Goal: Task Accomplishment & Management: Use online tool/utility

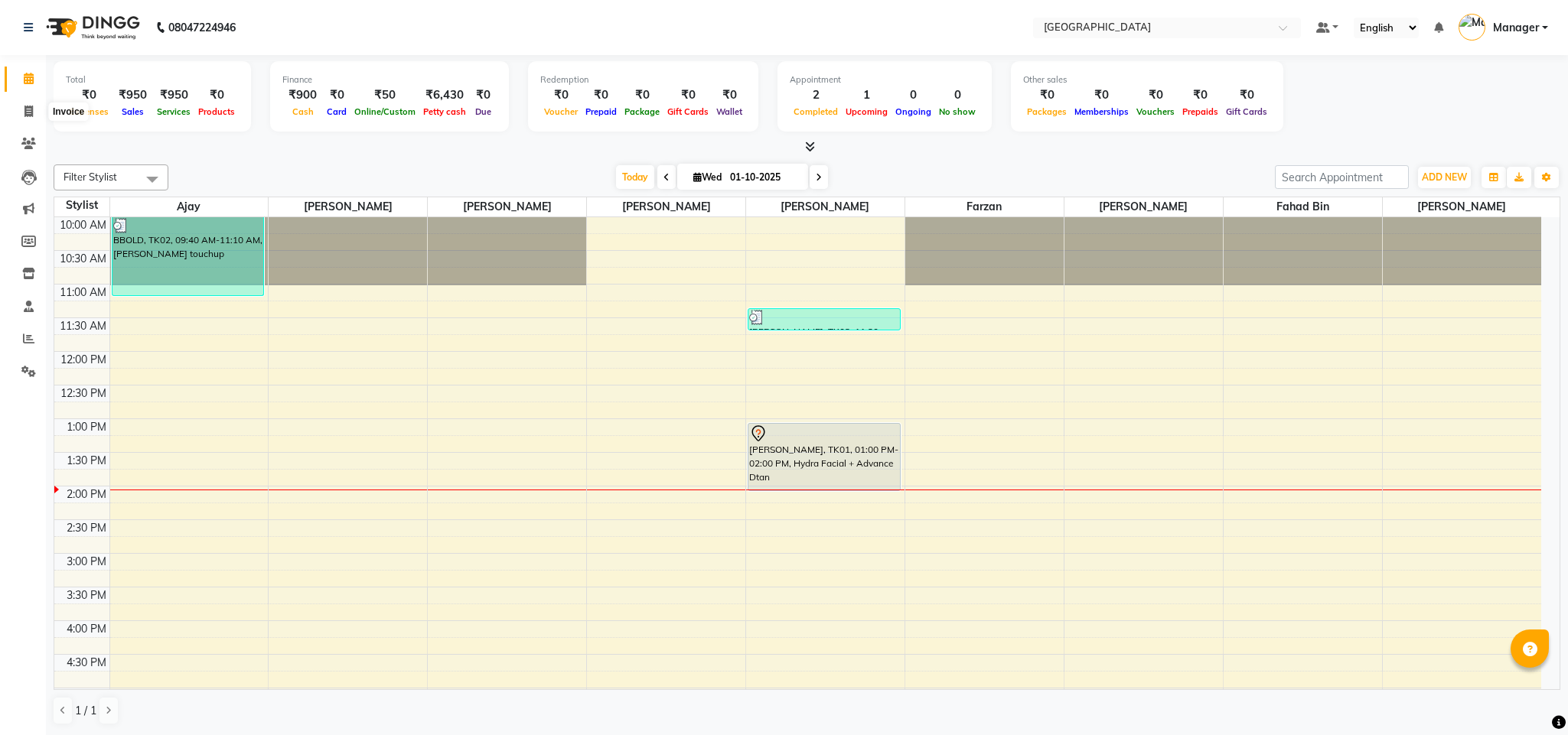
click at [16, 120] on span at bounding box center [29, 112] width 27 height 17
select select "service"
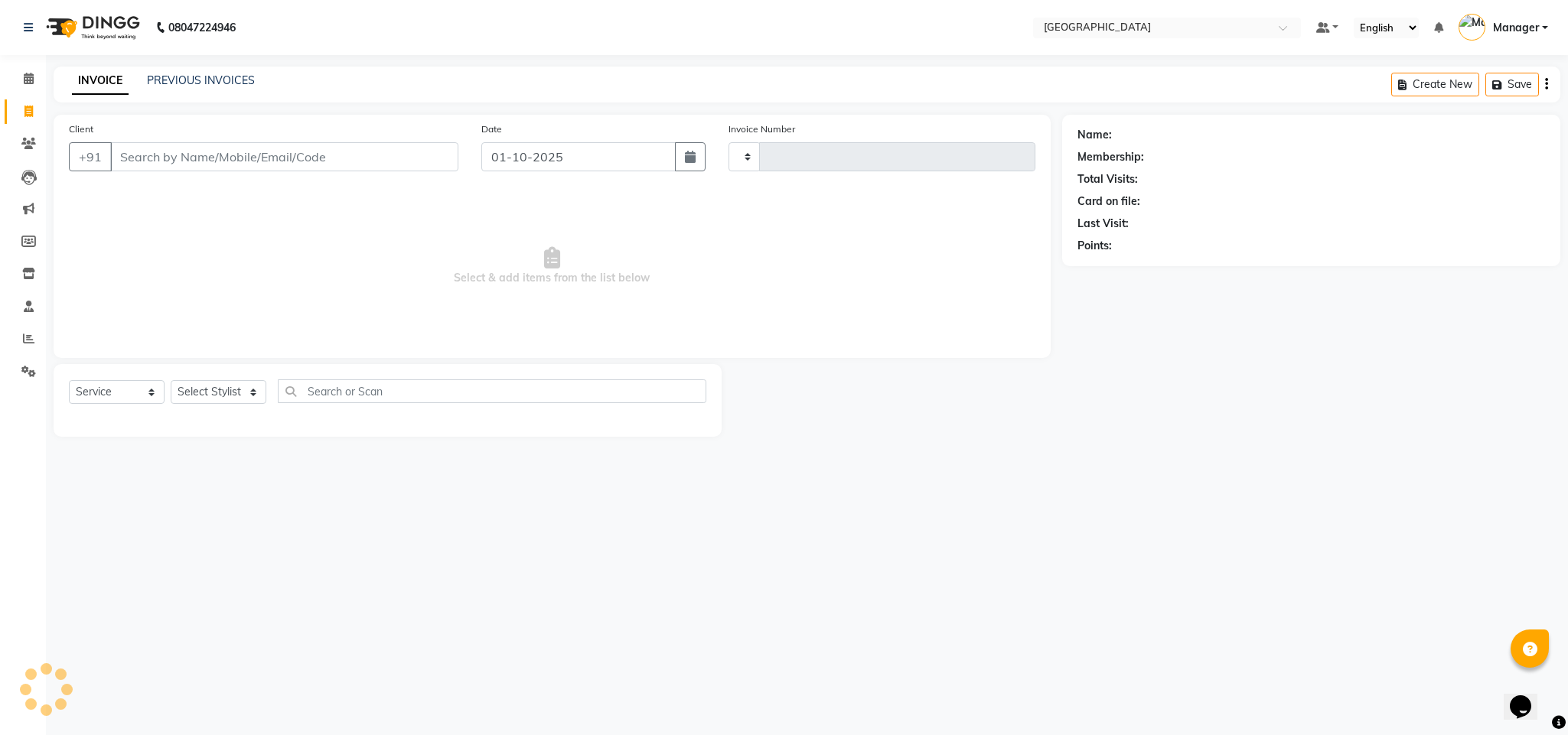
type input "2743"
select select "7353"
click at [253, 402] on select "Select Stylist ajay Fahad Bin farzan [PERSON_NAME] [PERSON_NAME] [PERSON_NAME] …" at bounding box center [218, 392] width 95 height 24
select select "68994"
click at [170, 381] on select "Select Stylist ajay Fahad Bin farzan [PERSON_NAME] [PERSON_NAME] [PERSON_NAME] …" at bounding box center [218, 392] width 95 height 24
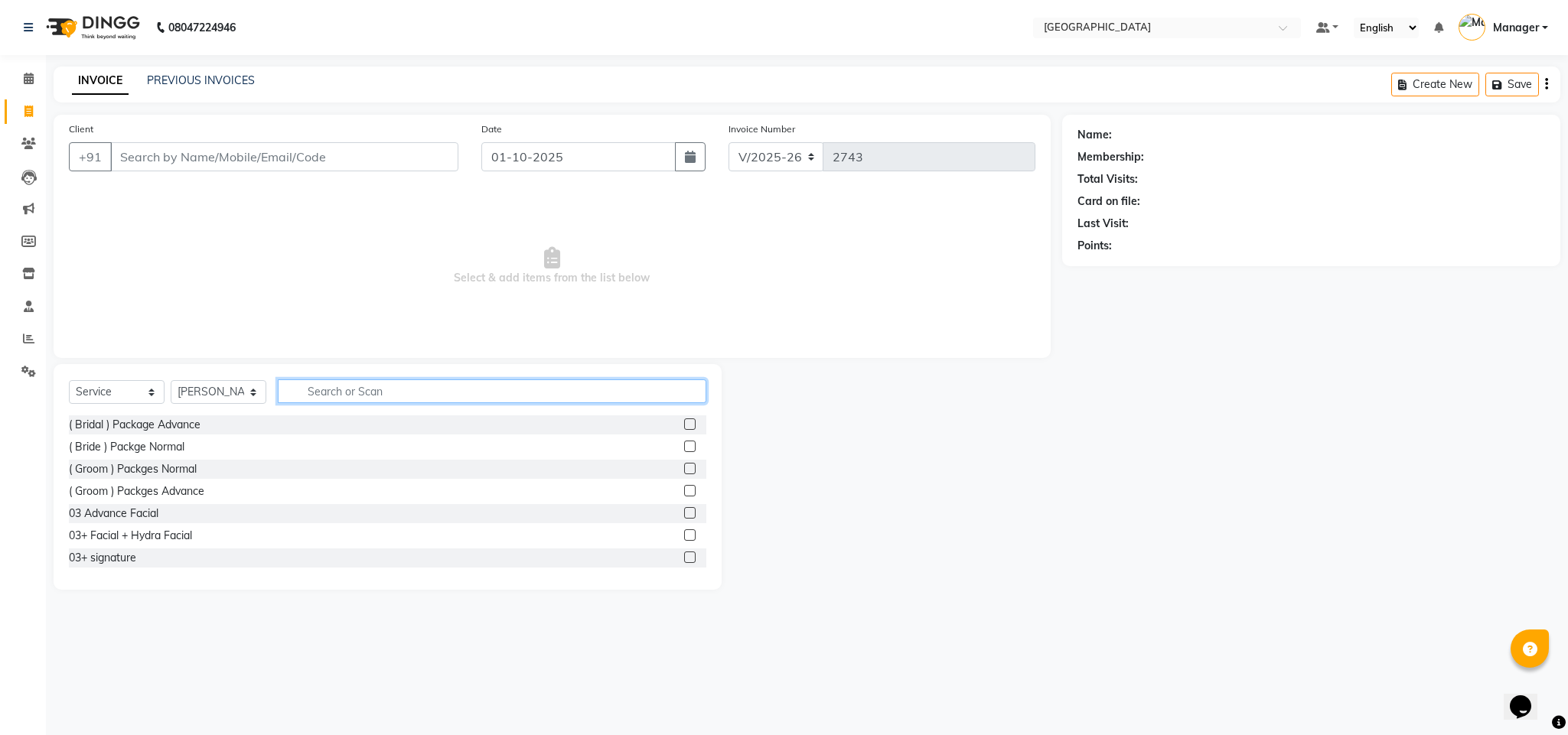
click at [426, 385] on input "text" at bounding box center [492, 391] width 428 height 24
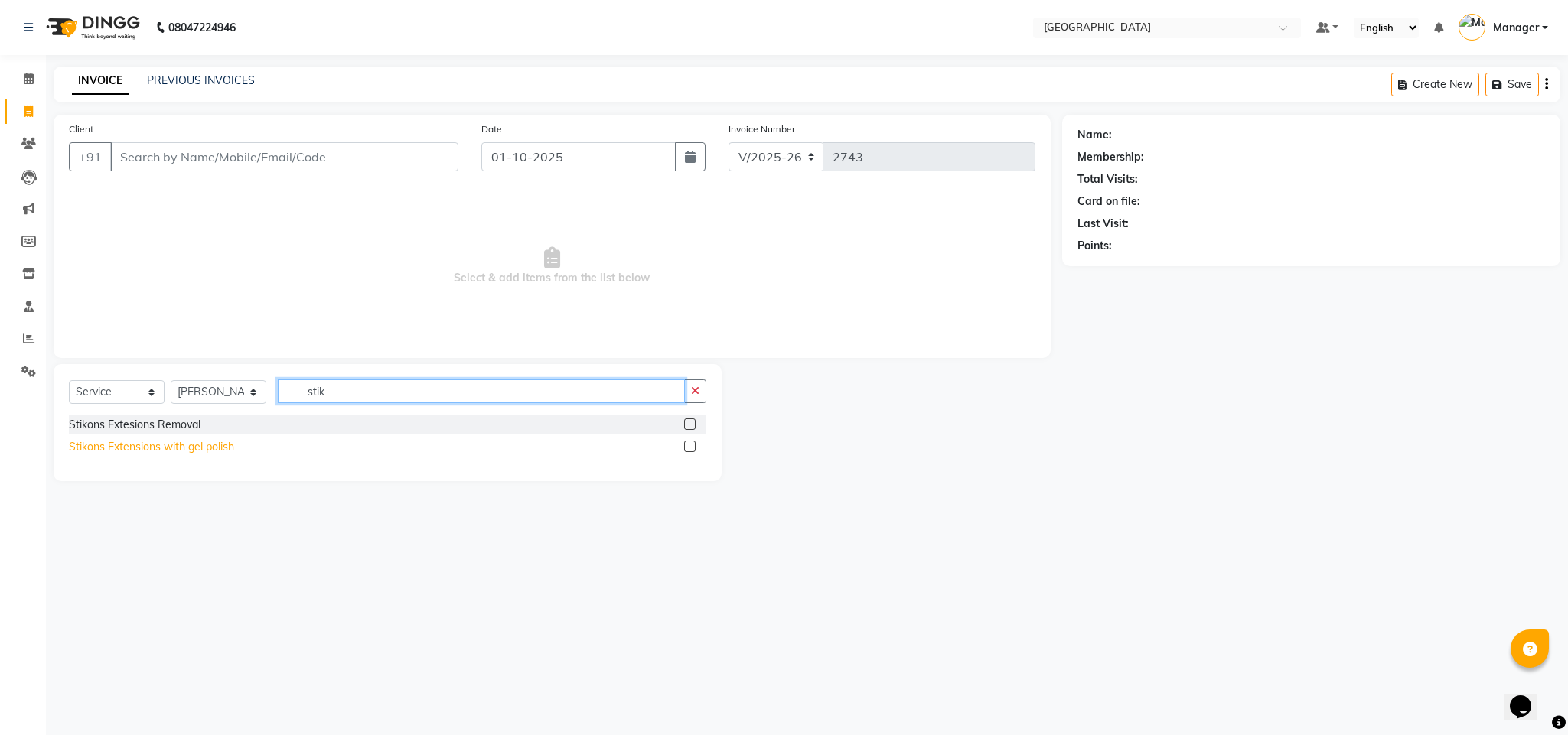
type input "stik"
click at [170, 447] on div "Stikons Extensions with gel polish" at bounding box center [151, 447] width 165 height 16
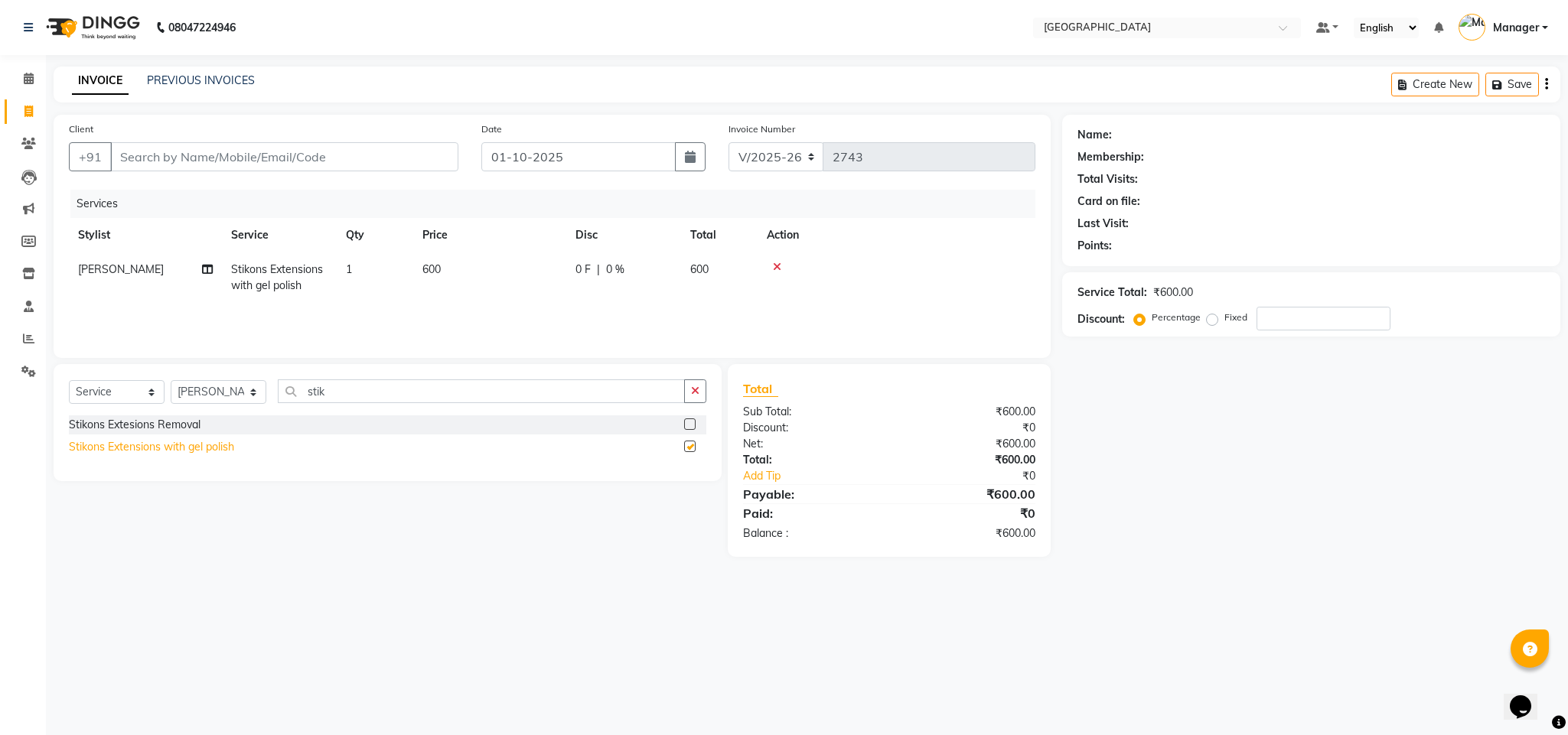
checkbox input "false"
click at [382, 166] on input "Client" at bounding box center [284, 156] width 348 height 29
click at [524, 310] on div "Services Stylist Service Qty Price Disc Total Action [PERSON_NAME] Stikons Exte…" at bounding box center [552, 266] width 967 height 153
click at [412, 156] on input "Client" at bounding box center [284, 156] width 348 height 29
click at [556, 377] on div "Select Service Product Membership Package Voucher Prepaid Gift Card Select Styl…" at bounding box center [387, 423] width 668 height 117
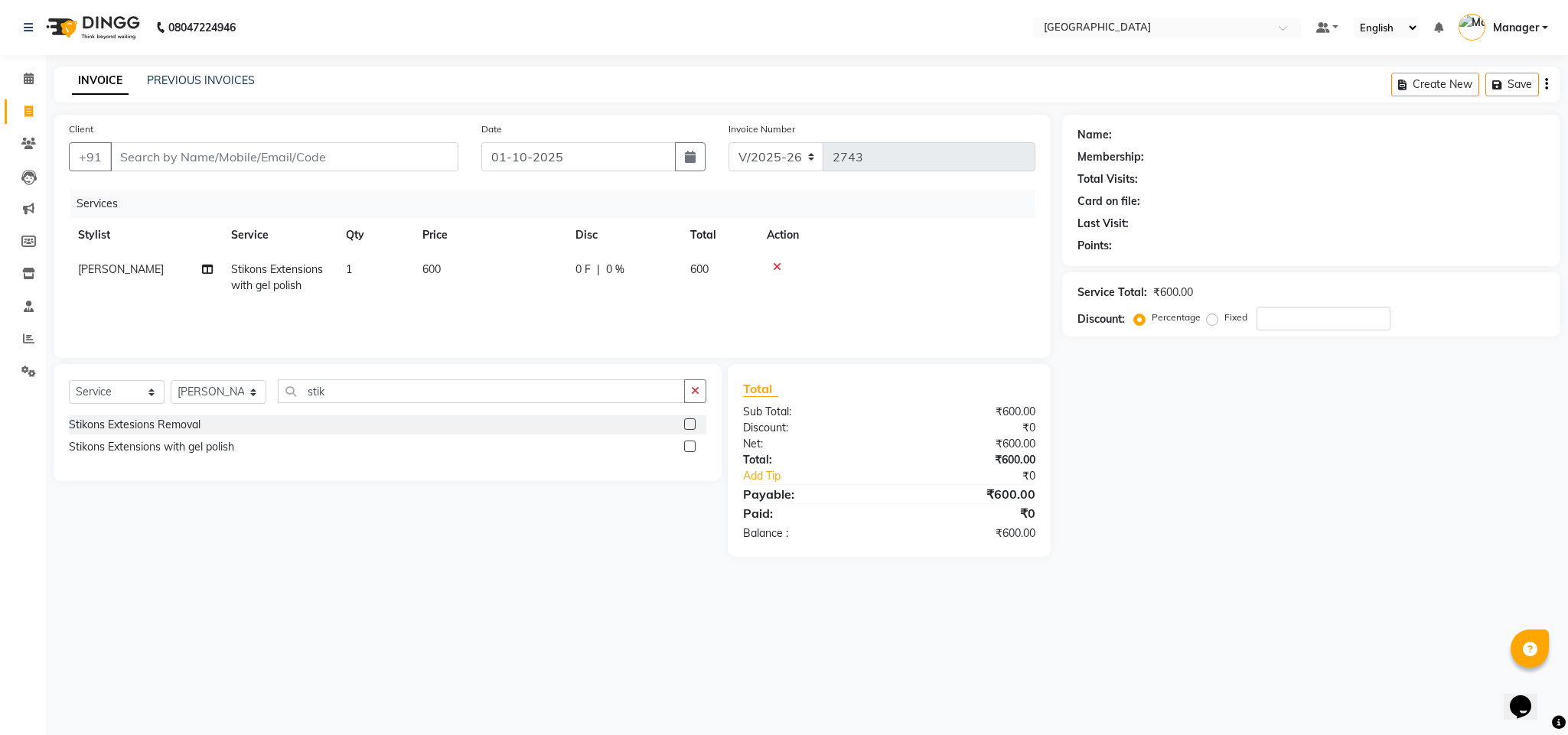
click at [556, 377] on div "Select Service Product Membership Package Voucher Prepaid Gift Card Select Styl…" at bounding box center [387, 423] width 668 height 117
click at [694, 395] on icon "button" at bounding box center [696, 391] width 9 height 10
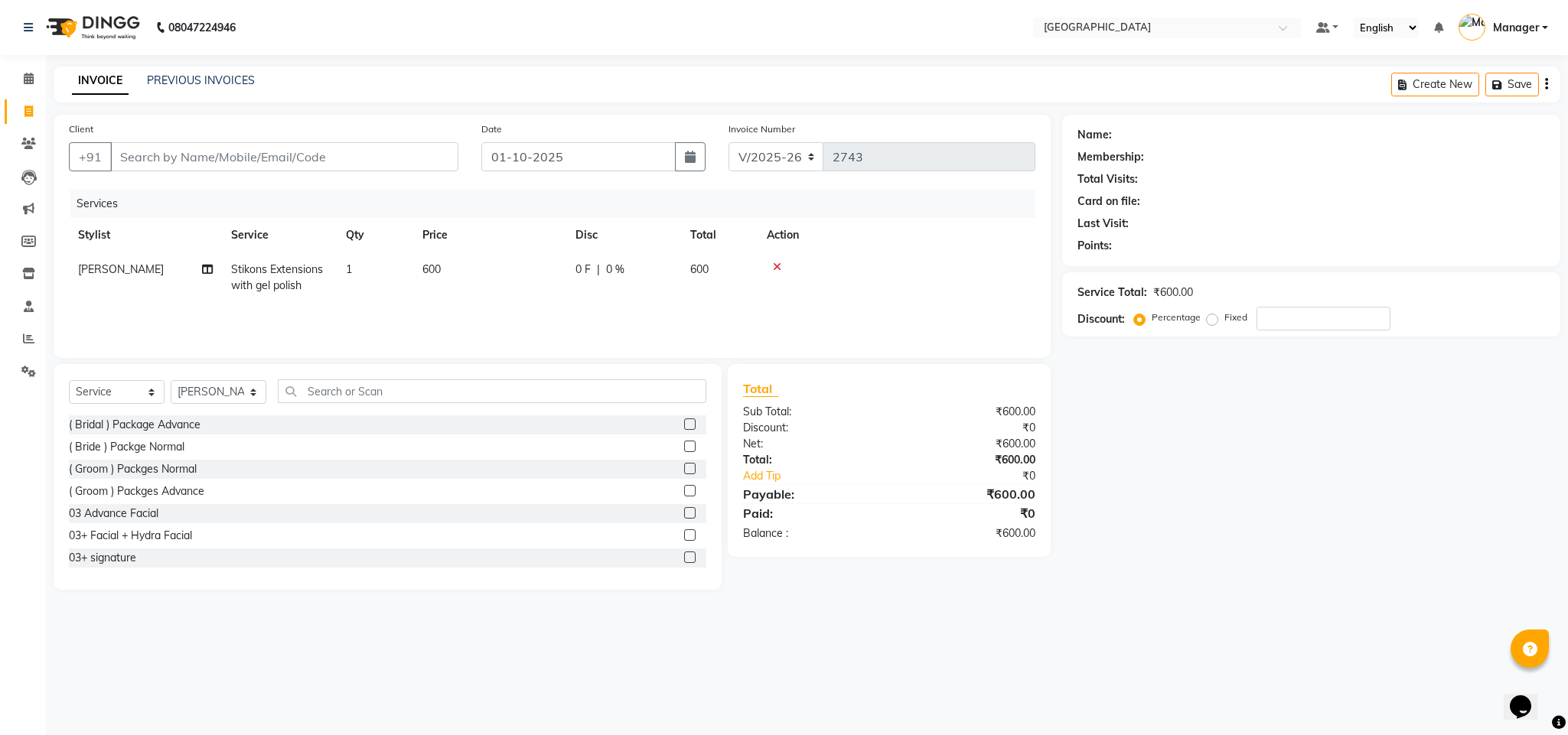
click at [885, 451] on div "Net:" at bounding box center [810, 444] width 157 height 16
click at [393, 161] on input "Client" at bounding box center [284, 156] width 348 height 29
type input "9"
type input "0"
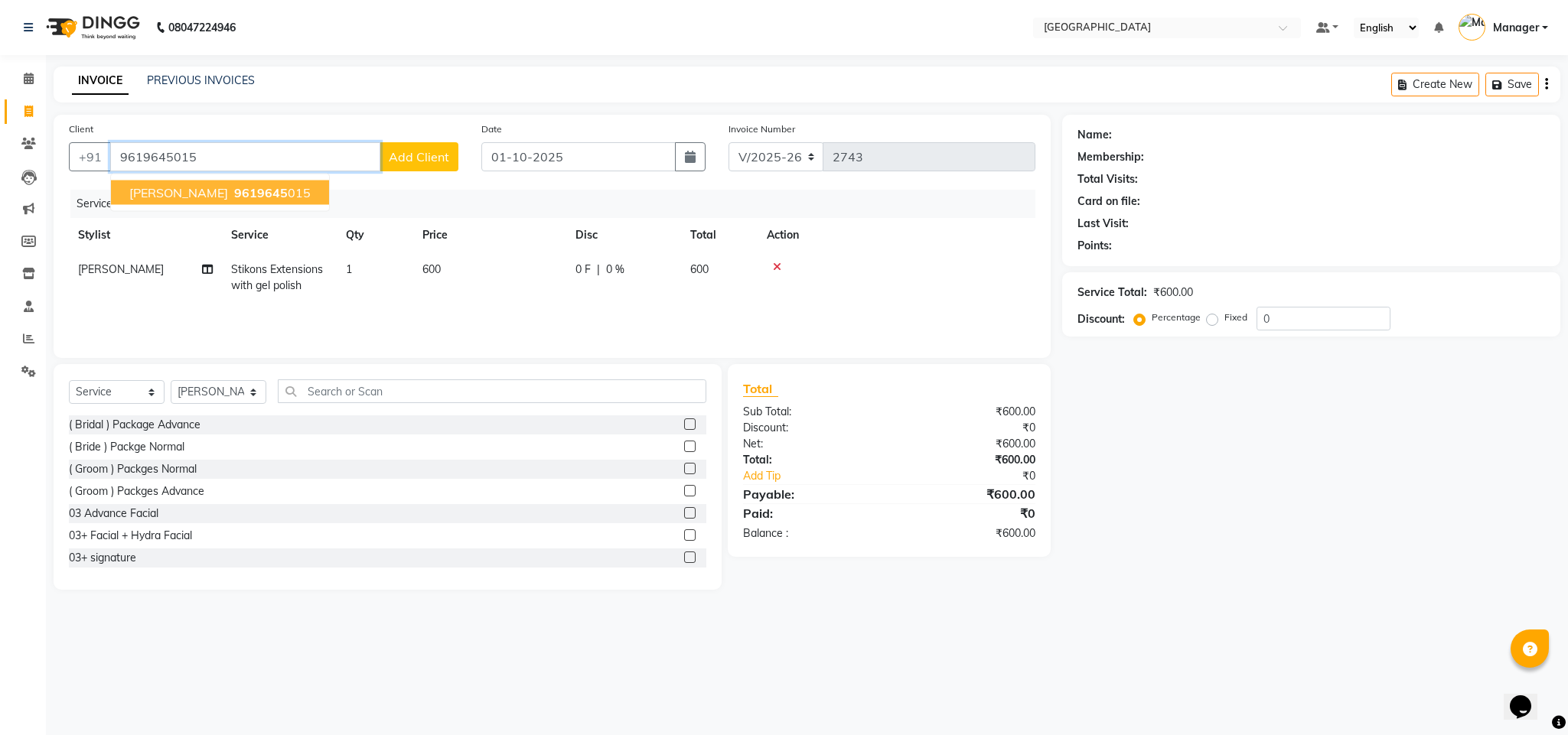
type input "9619645015"
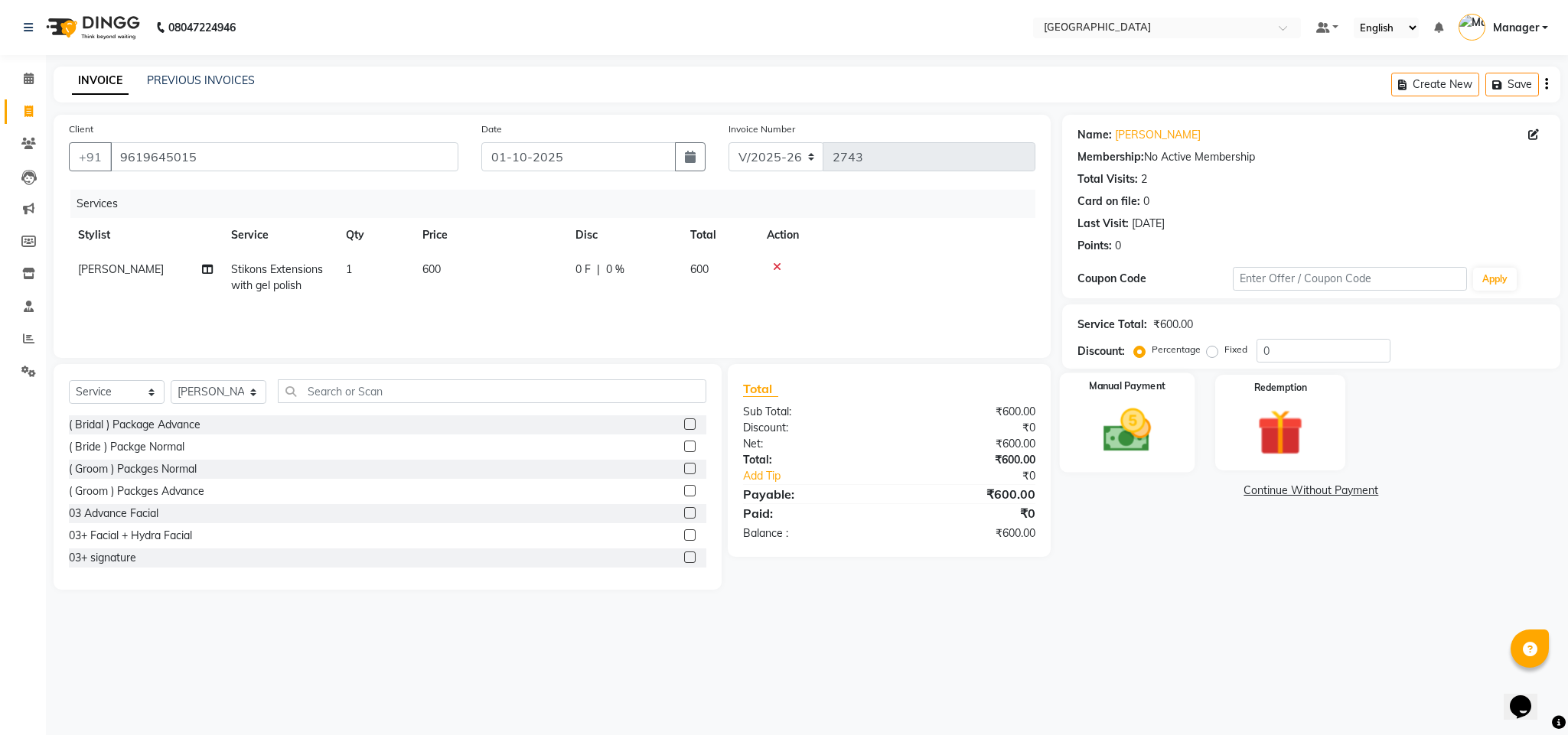
click at [1132, 439] on img at bounding box center [1127, 430] width 78 height 55
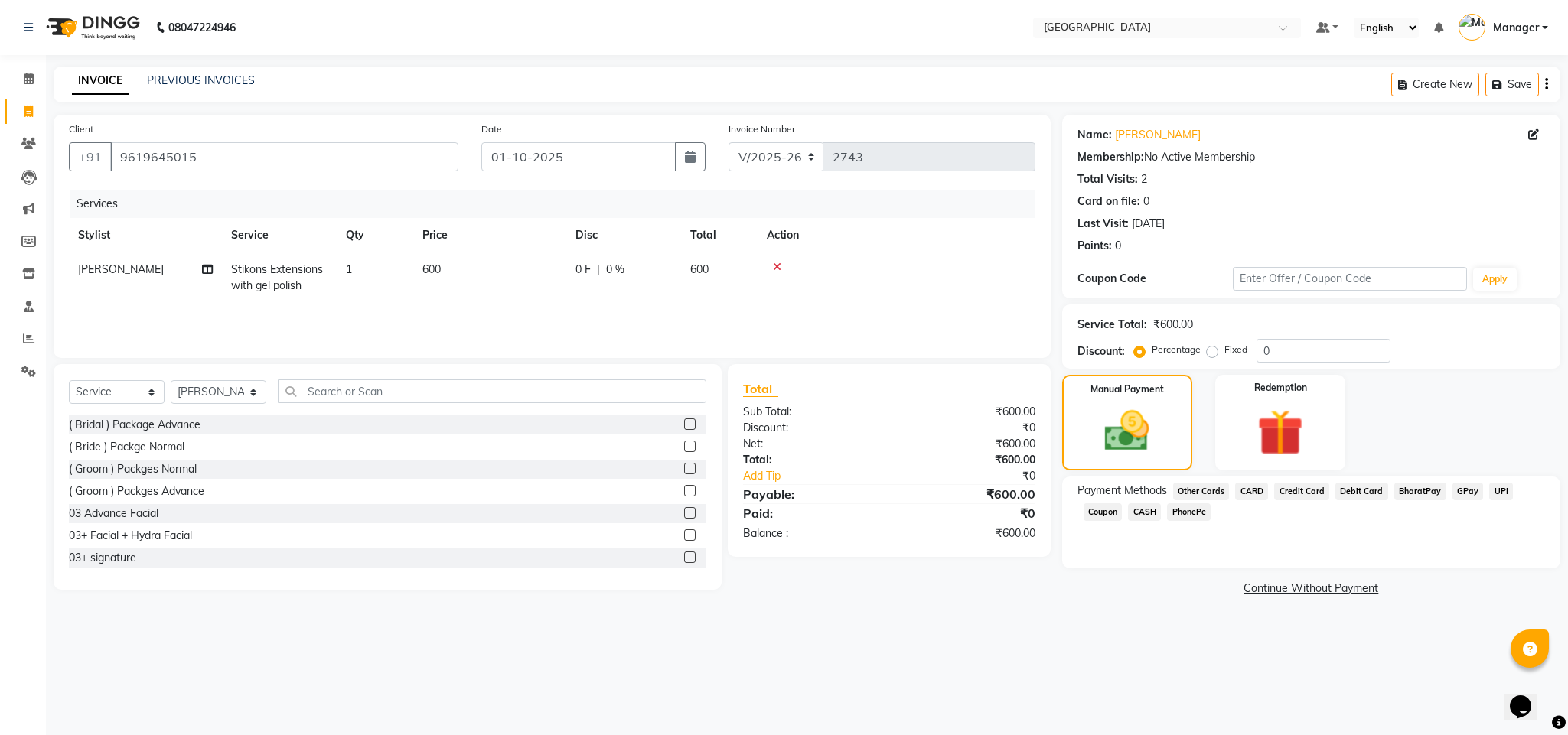
click at [1459, 489] on span "GPay" at bounding box center [1468, 491] width 31 height 17
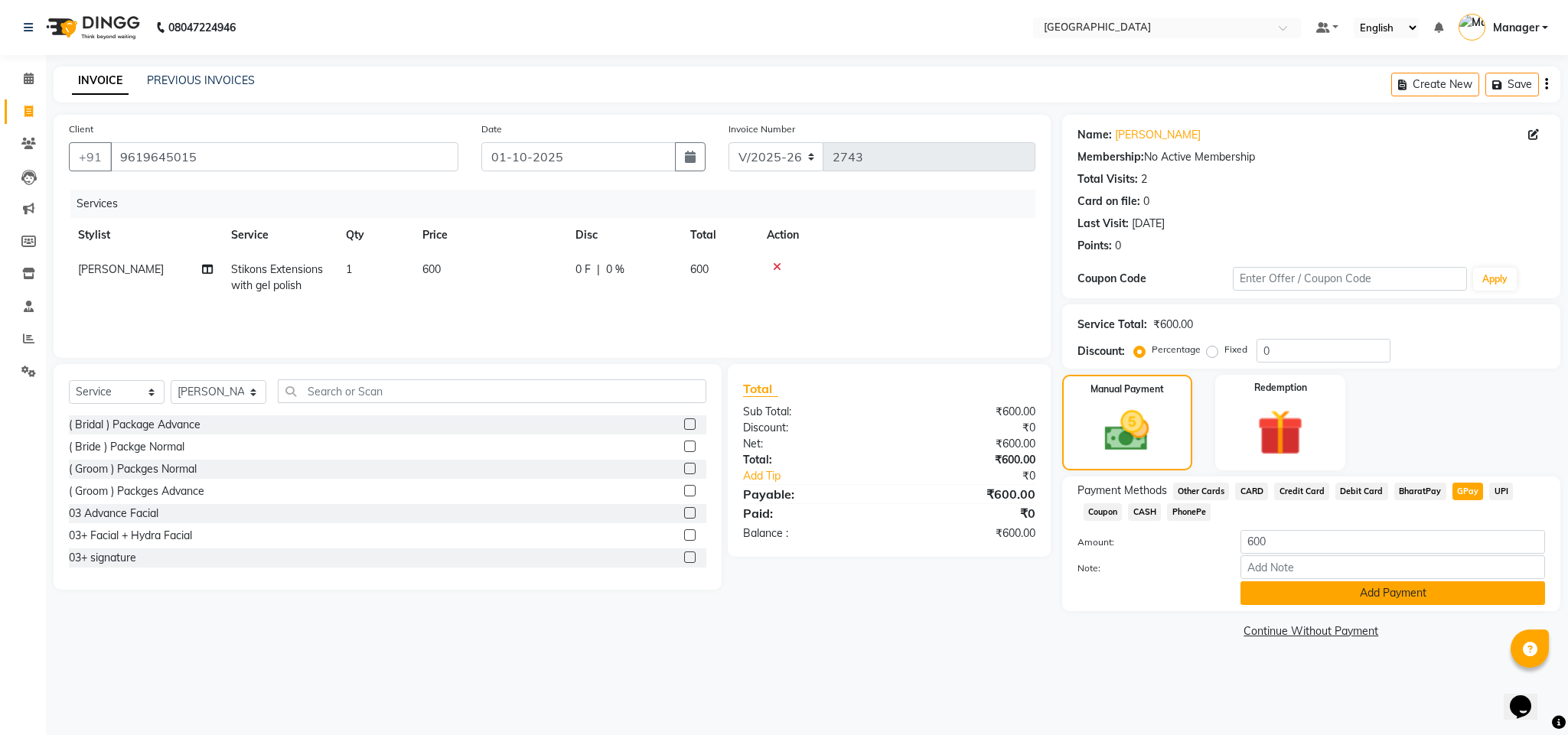
click at [1349, 591] on button "Add Payment" at bounding box center [1392, 593] width 304 height 24
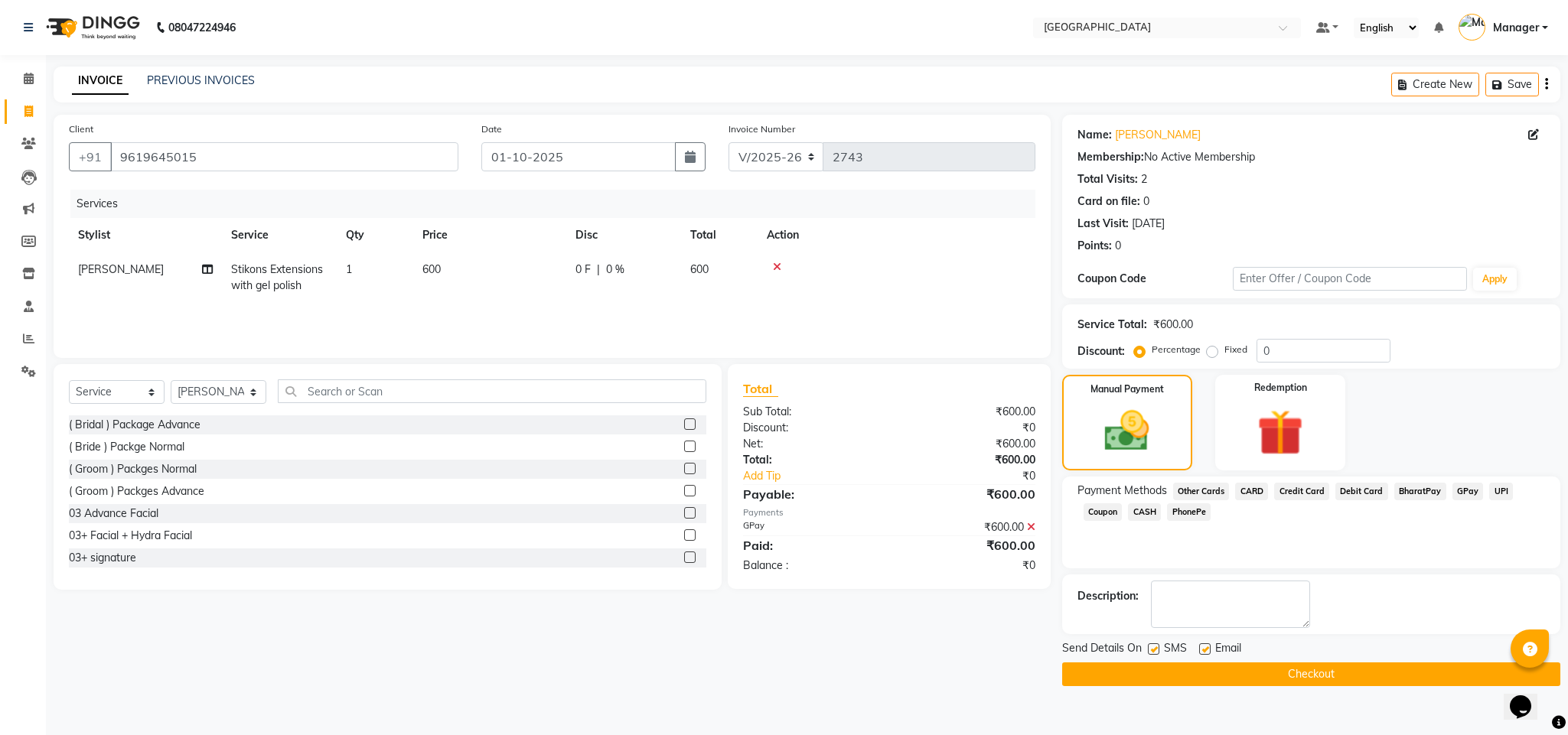
click at [1311, 667] on button "Checkout" at bounding box center [1311, 674] width 498 height 24
